Goal: Task Accomplishment & Management: Manage account settings

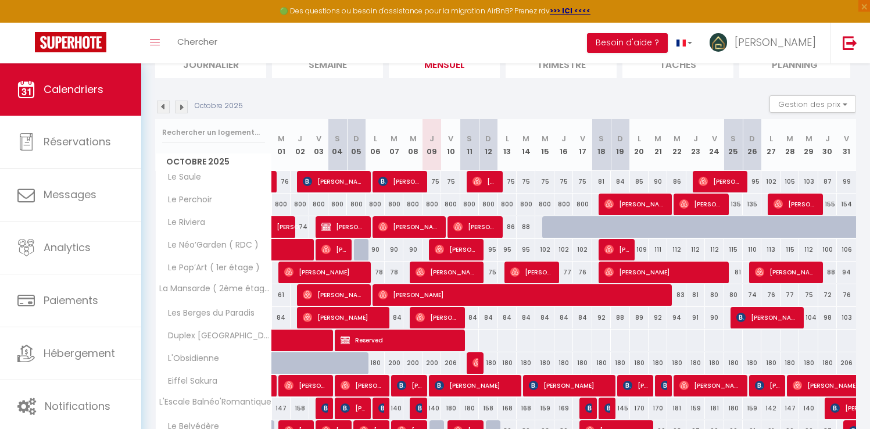
scroll to position [75, 0]
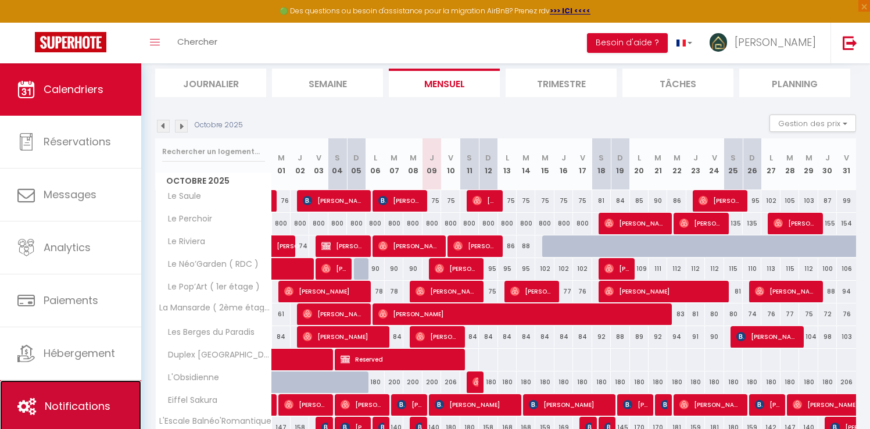
click at [66, 386] on link "Notifications" at bounding box center [70, 406] width 141 height 52
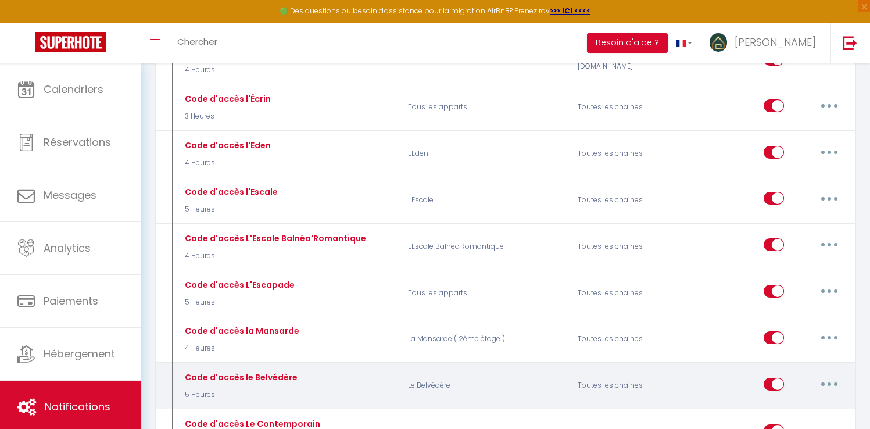
scroll to position [2108, 0]
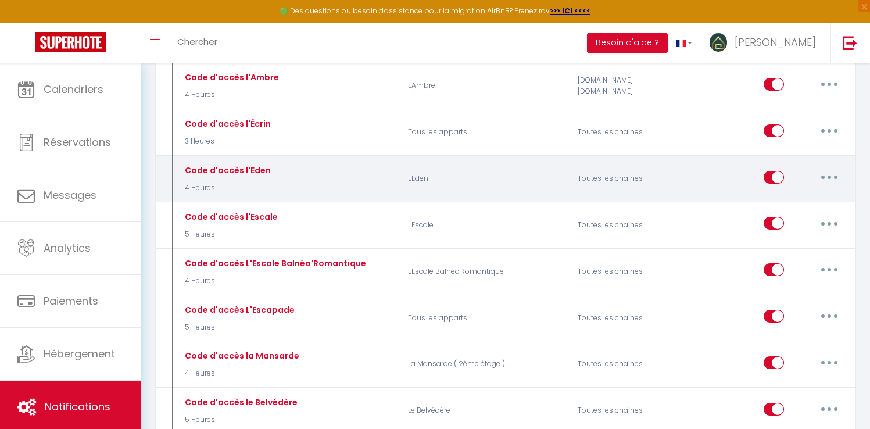
click at [830, 168] on button "button" at bounding box center [829, 177] width 33 height 19
click at [798, 194] on link "Editer" at bounding box center [799, 204] width 86 height 20
type input "Code d'accès l'Eden"
select select "3"
select select "4 Heures"
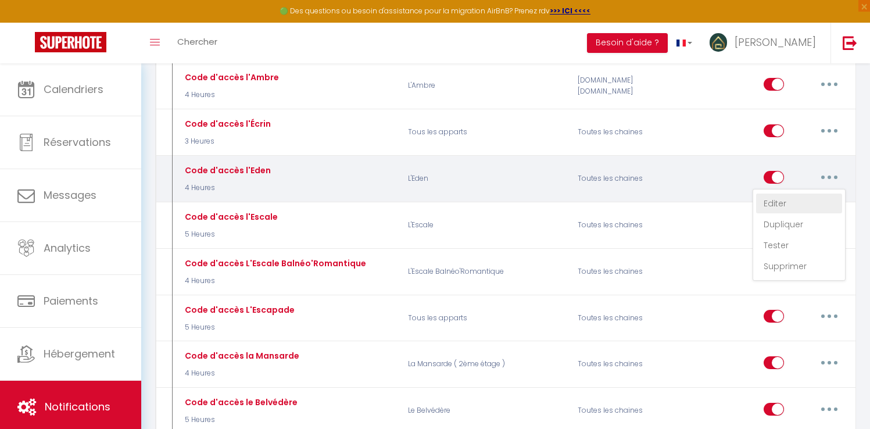
select select "if_booking_is_paid"
checkbox input "true"
checkbox input "false"
radio input "true"
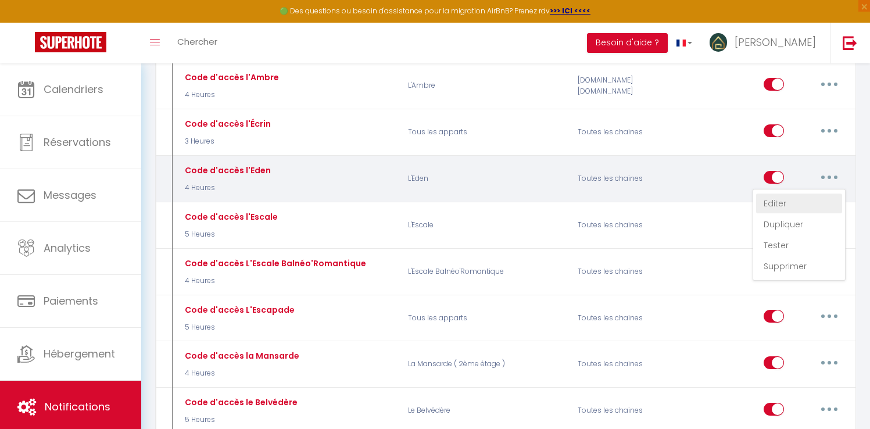
type input "Code d'accès"
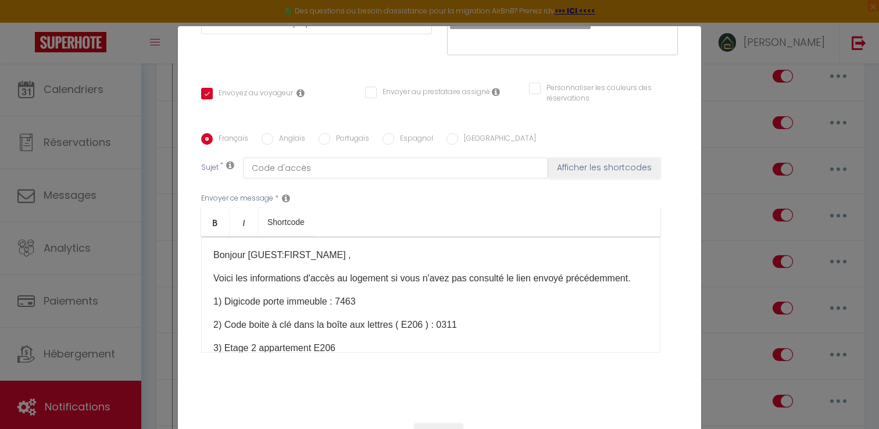
scroll to position [0, 0]
click at [420, 423] on button "Annuler" at bounding box center [438, 433] width 48 height 20
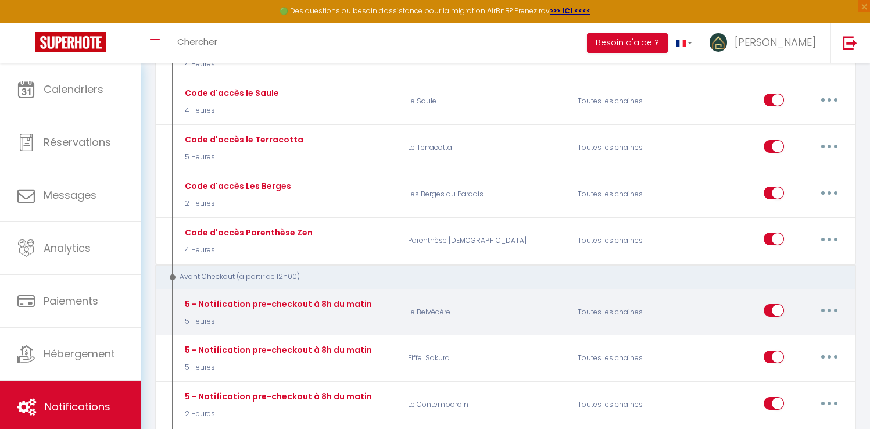
scroll to position [2587, 0]
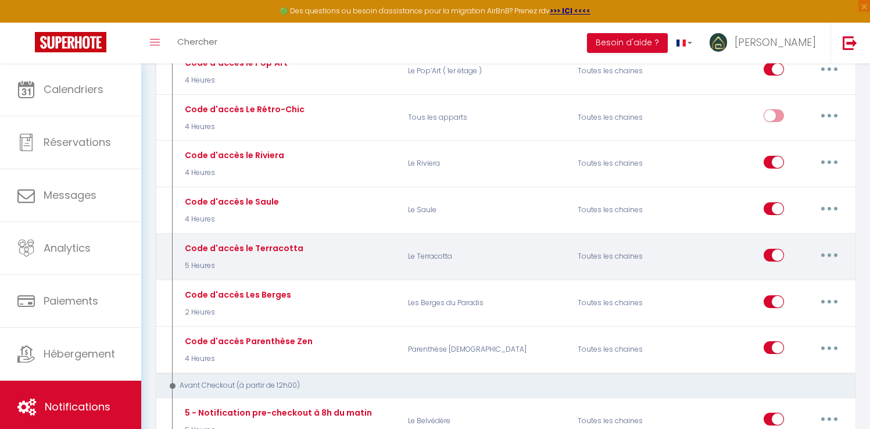
click at [825, 246] on button "button" at bounding box center [829, 255] width 33 height 19
click at [791, 271] on link "Editer" at bounding box center [799, 281] width 86 height 20
type input "Code d'accès le Terracotta"
select select "5 Heures"
checkbox input "true"
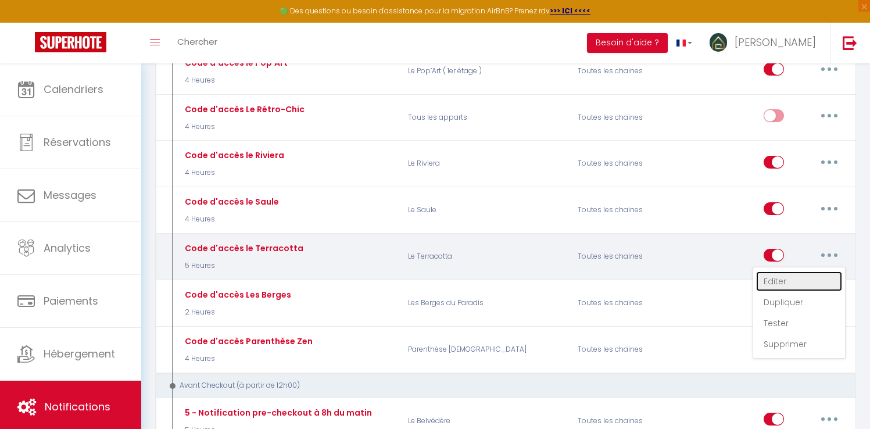
checkbox input "false"
type input "Code d'accès"
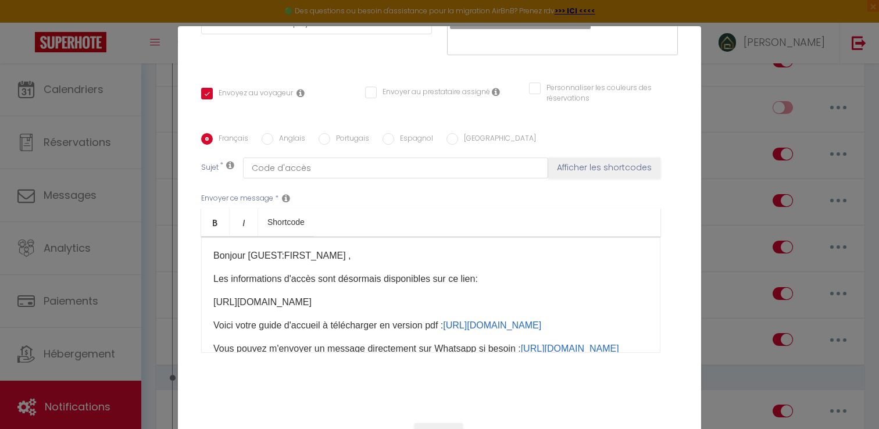
scroll to position [0, 0]
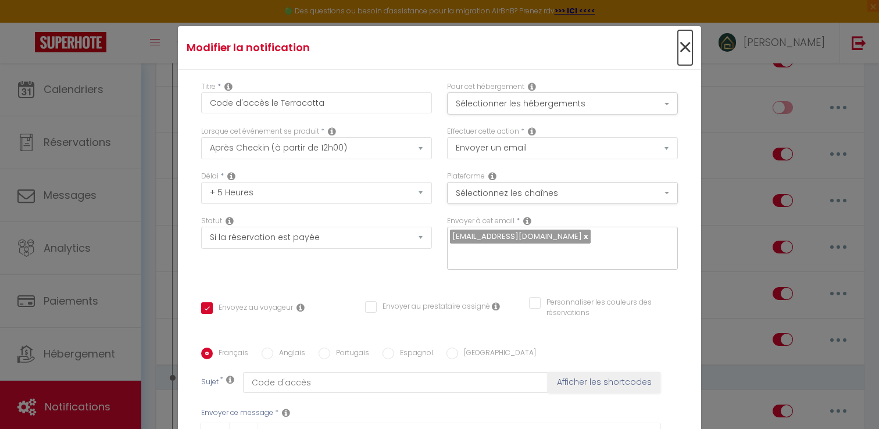
click at [678, 45] on span "×" at bounding box center [685, 47] width 15 height 35
checkbox input "true"
checkbox input "false"
radio input "true"
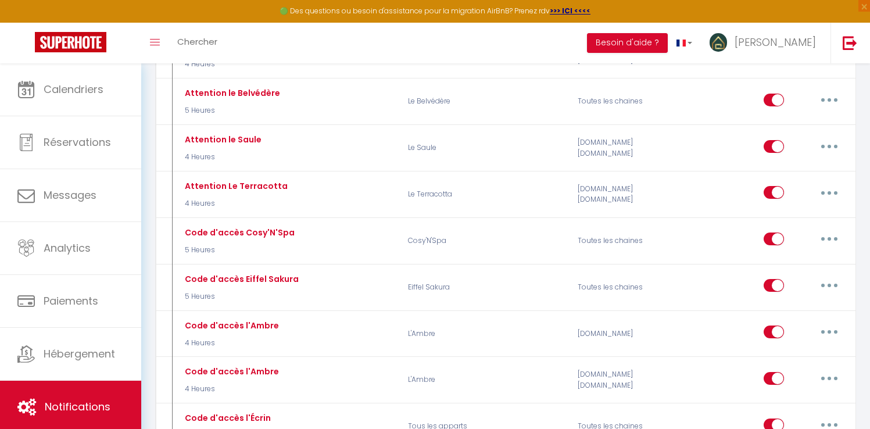
scroll to position [1797, 0]
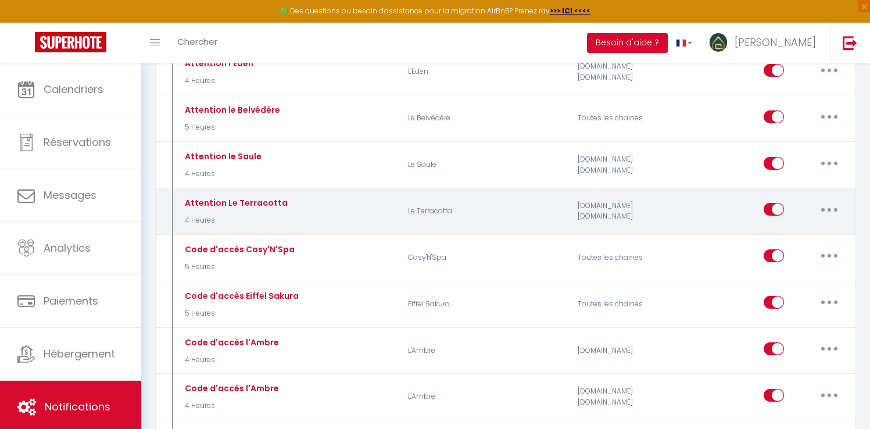
click at [819, 200] on button "button" at bounding box center [829, 209] width 33 height 19
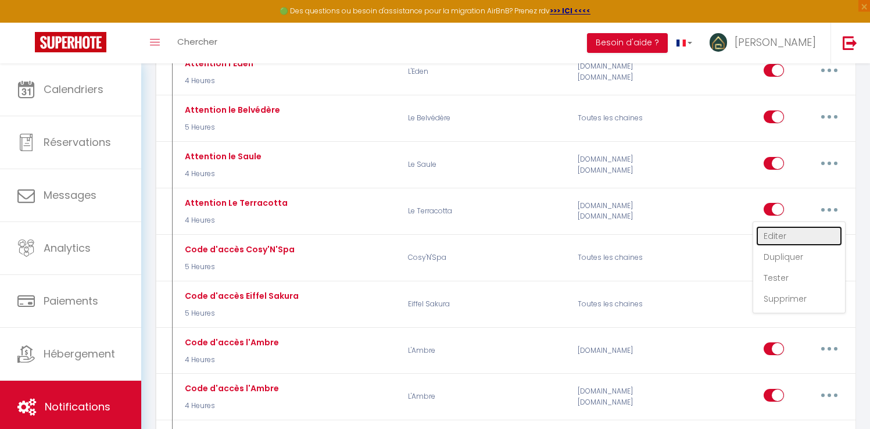
drag, startPoint x: 787, startPoint y: 177, endPoint x: 775, endPoint y: 185, distance: 14.7
click at [787, 226] on link "Editer" at bounding box center [799, 236] width 86 height 20
type input "Attention Le Terracotta"
select select "4 Heures"
checkbox input "true"
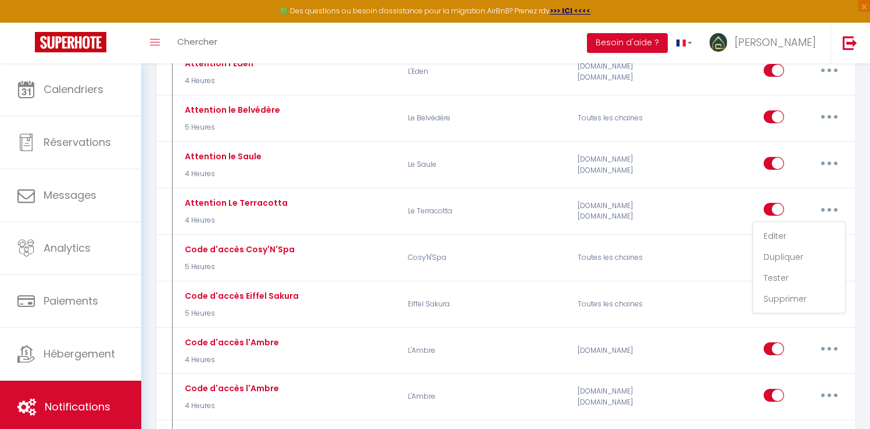
checkbox input "false"
type input "Chauffage"
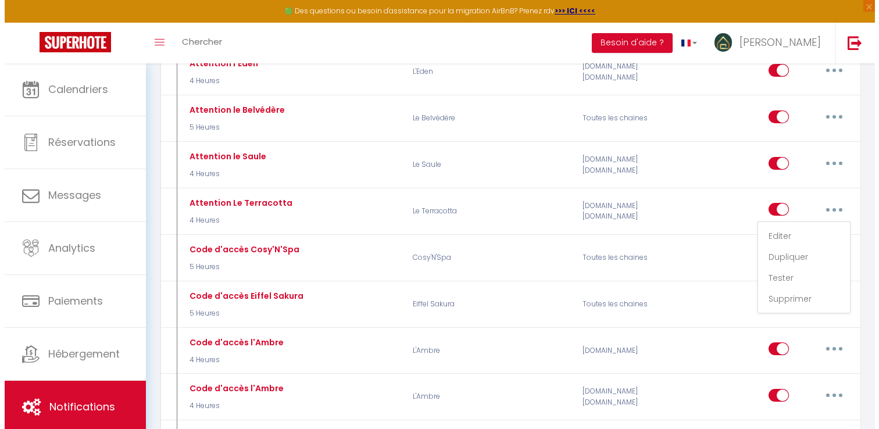
scroll to position [1789, 0]
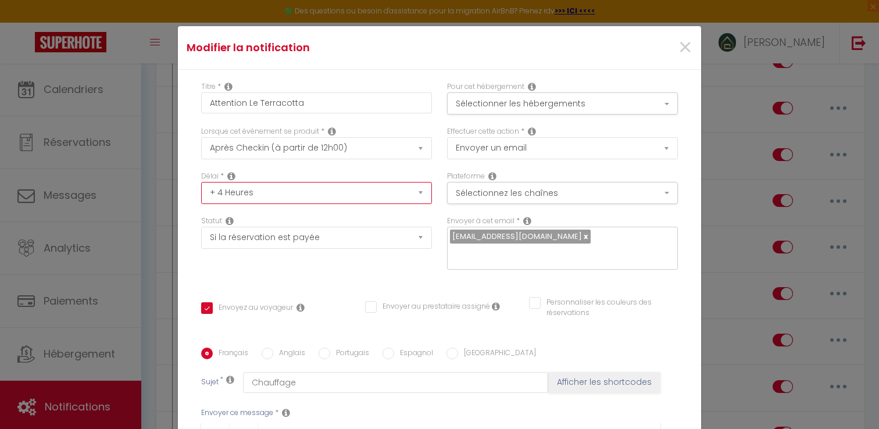
click at [286, 188] on select "Immédiat + 10 Minutes + 1 Heure + 2 Heures + 3 Heures + 4 Heures + 5 Heures + 6…" at bounding box center [316, 193] width 231 height 22
select select "5 Heures"
click at [201, 182] on select "Immédiat + 10 Minutes + 1 Heure + 2 Heures + 3 Heures + 4 Heures + 5 Heures + 6…" at bounding box center [316, 193] width 231 height 22
checkbox input "true"
checkbox input "false"
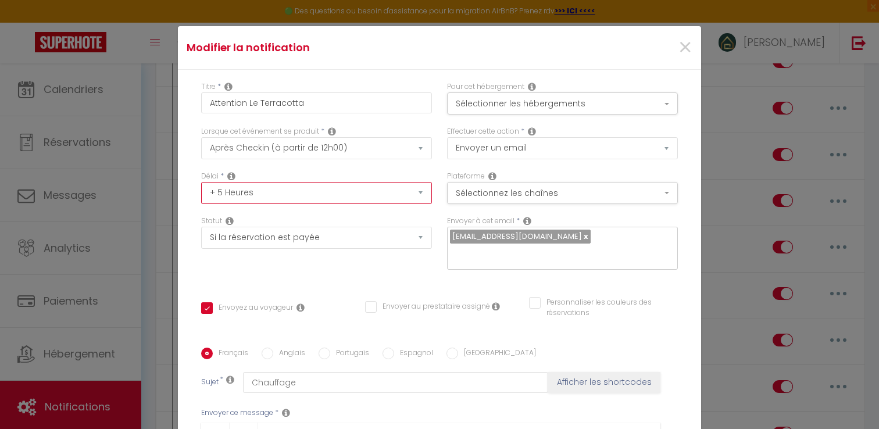
checkbox input "false"
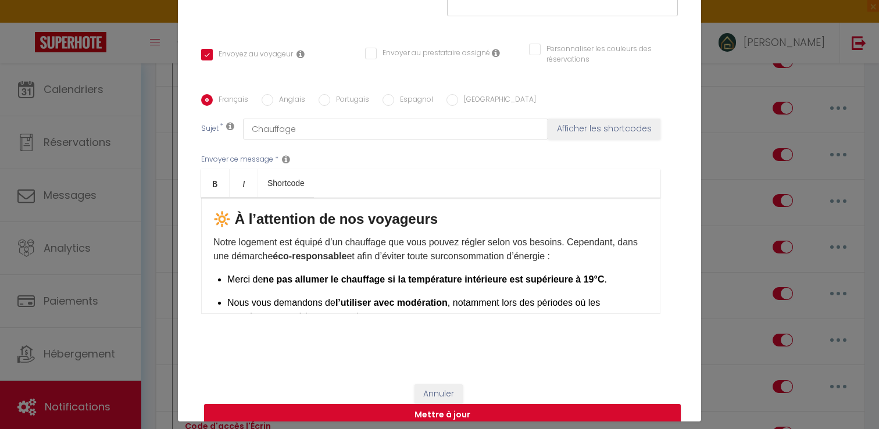
scroll to position [52, 0]
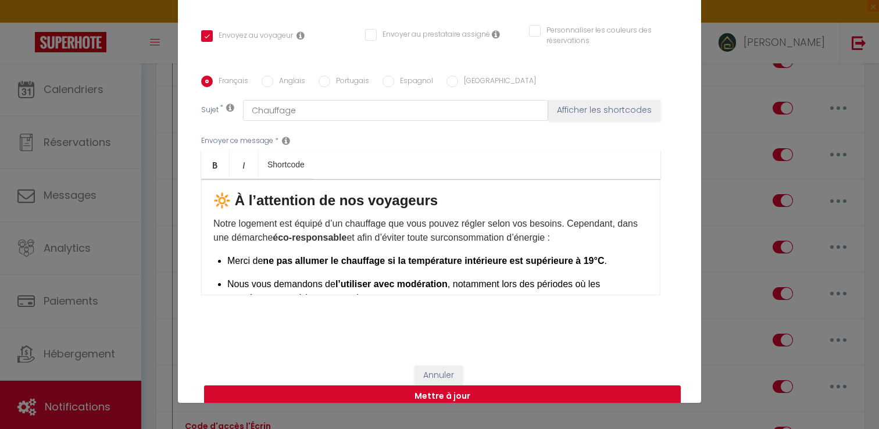
click at [542, 385] on button "Mettre à jour" at bounding box center [442, 396] width 477 height 22
checkbox input "true"
checkbox input "false"
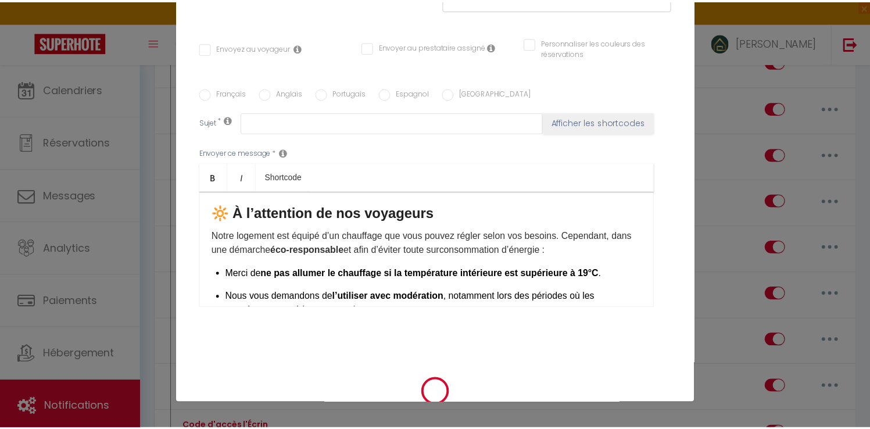
scroll to position [1797, 0]
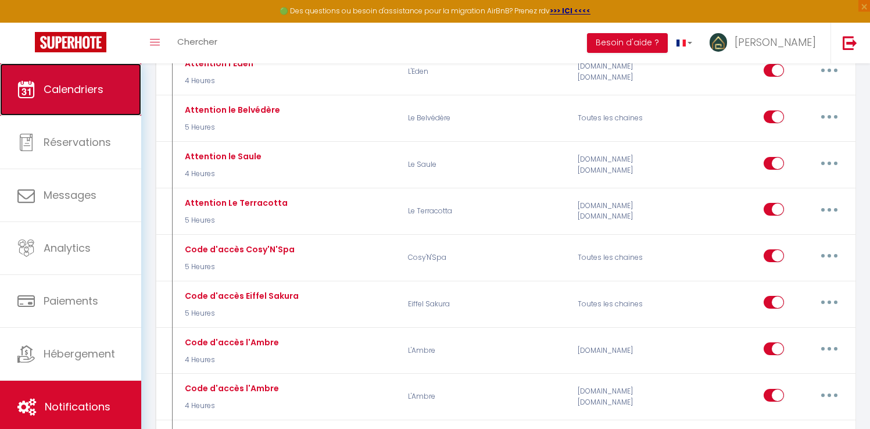
click at [78, 87] on span "Calendriers" at bounding box center [74, 89] width 60 height 15
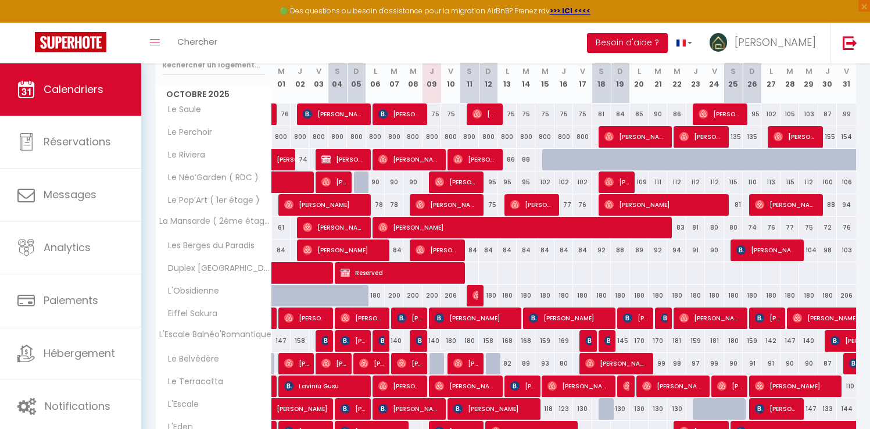
scroll to position [161, 0]
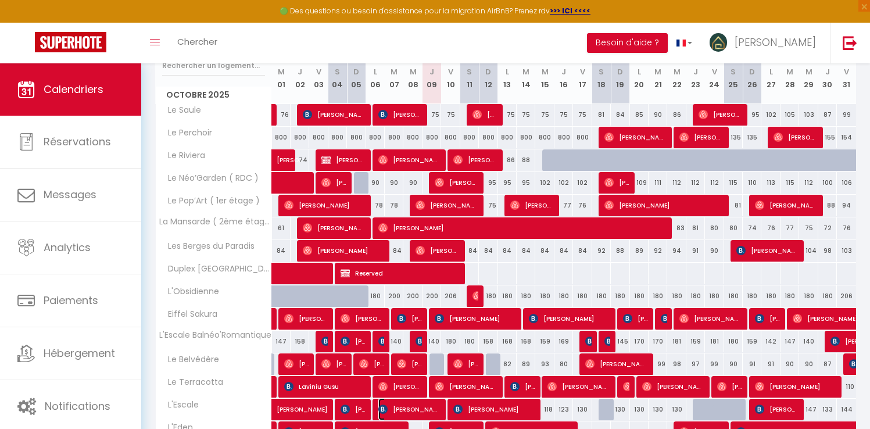
click at [428, 407] on span "[PERSON_NAME]" at bounding box center [409, 409] width 62 height 22
select select "OK"
select select "KO"
select select "0"
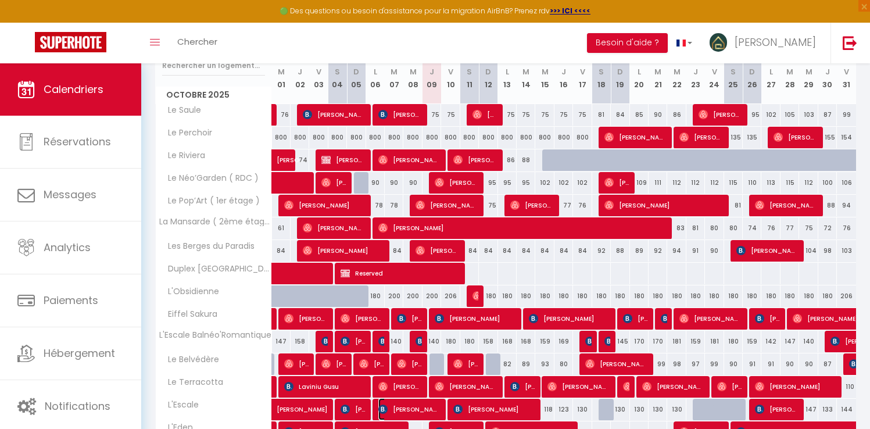
select select "1"
select select
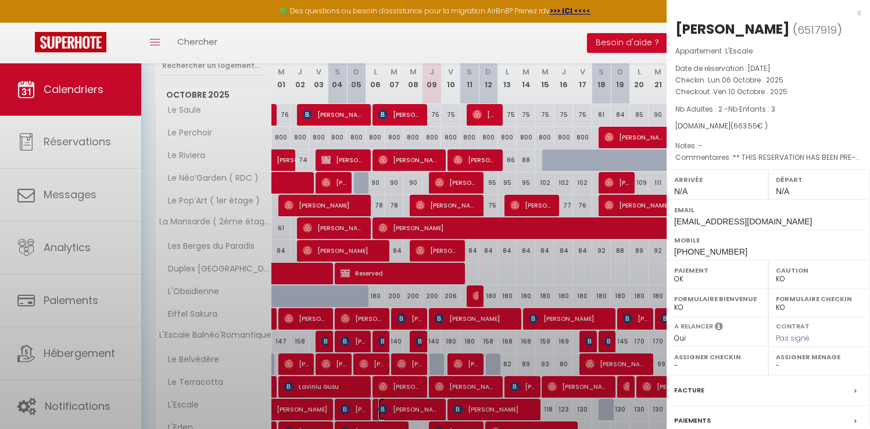
select select "5032"
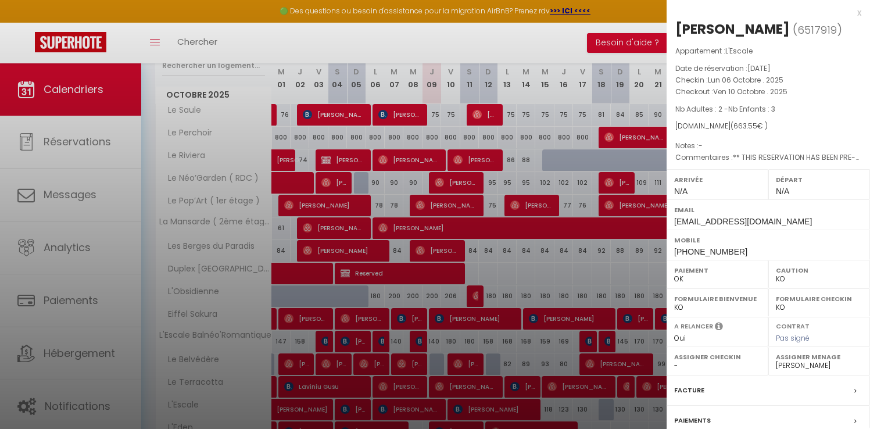
click at [510, 291] on div at bounding box center [435, 214] width 870 height 429
